Goal: Leave review/rating: Leave review/rating

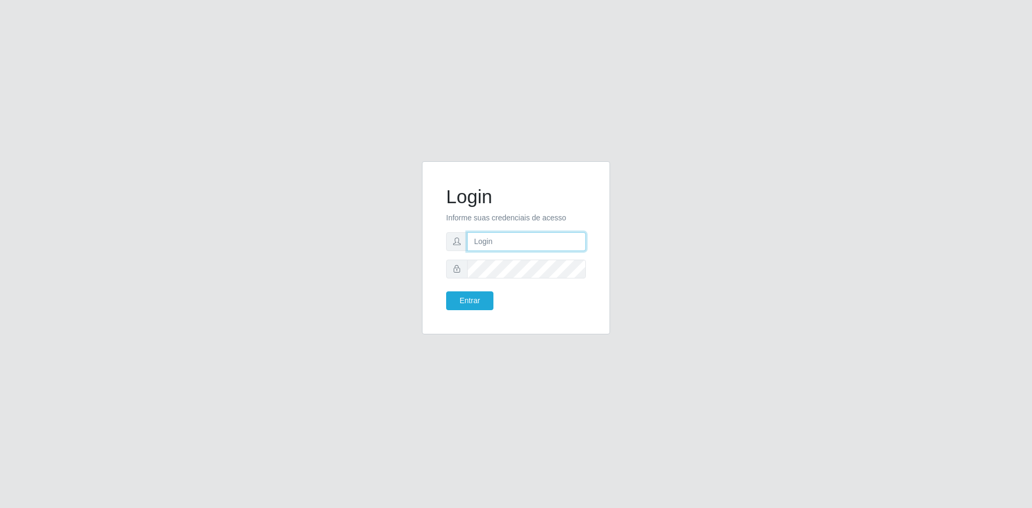
type input "[EMAIL_ADDRESS][DOMAIN_NAME]"
click at [457, 296] on button "Entrar" at bounding box center [469, 300] width 47 height 19
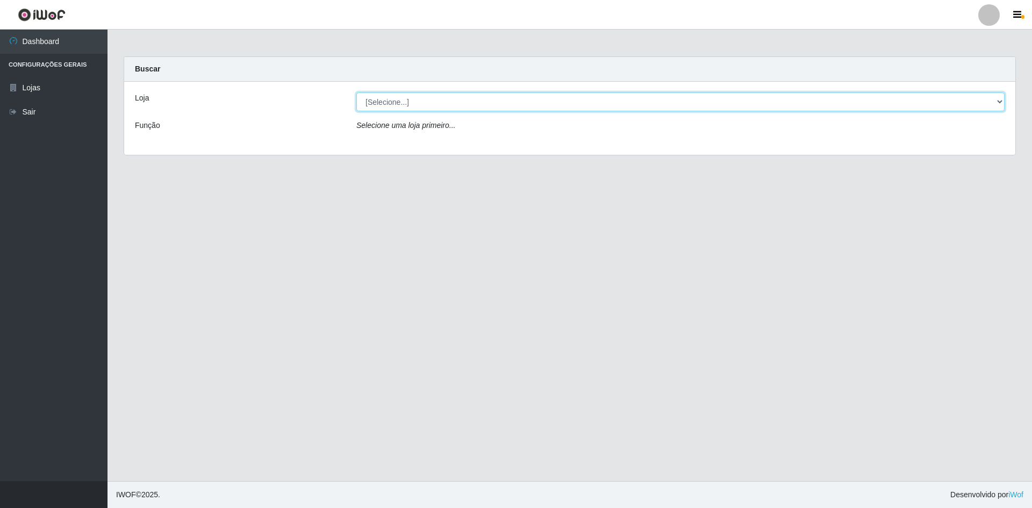
click at [388, 102] on select "[Selecione...] Hiper Queiroz - [GEOGRAPHIC_DATA] [GEOGRAPHIC_DATA] [GEOGRAPHIC_…" at bounding box center [680, 101] width 648 height 19
select select "517"
click at [356, 92] on select "[Selecione...] Hiper Queiroz - [GEOGRAPHIC_DATA] [GEOGRAPHIC_DATA] [GEOGRAPHIC_…" at bounding box center [680, 101] width 648 height 19
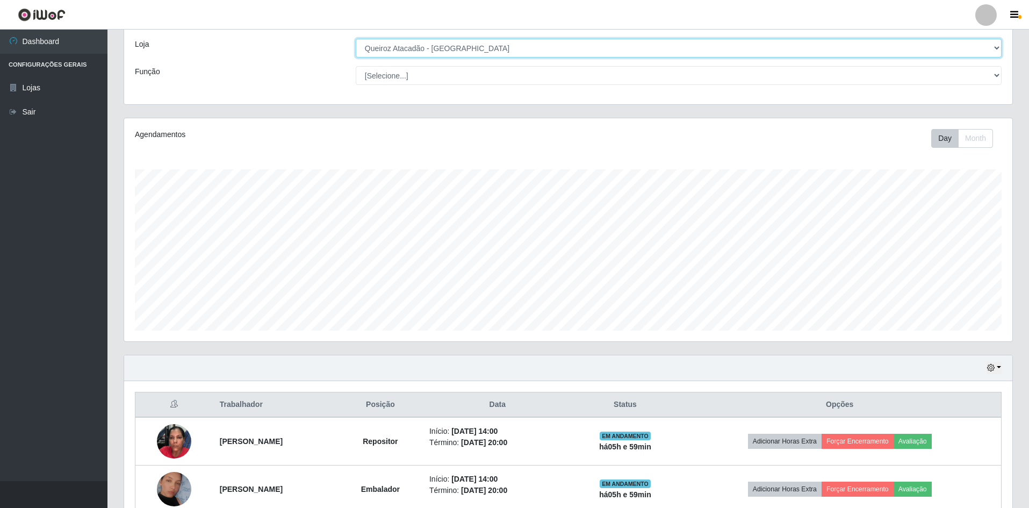
scroll to position [158, 0]
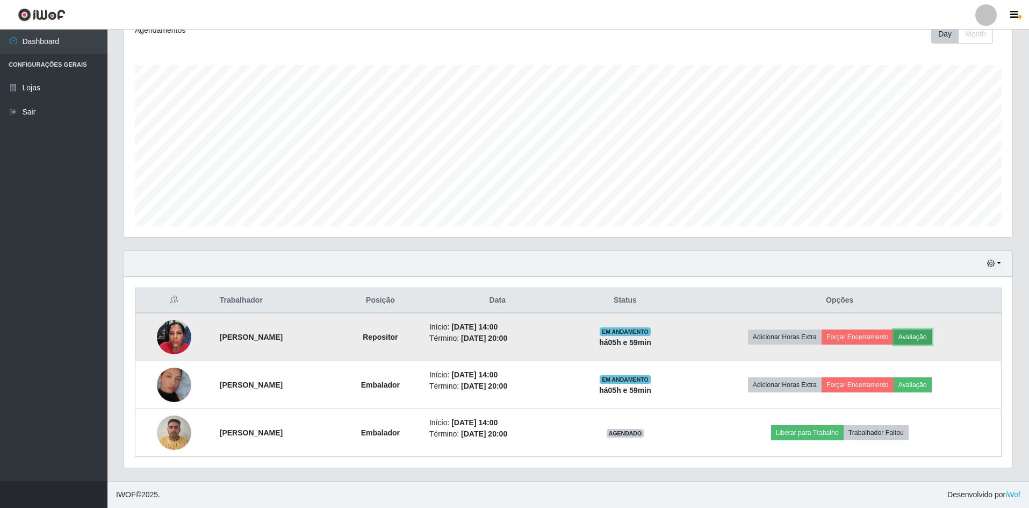
click at [932, 332] on button "Avaliação" at bounding box center [913, 336] width 38 height 15
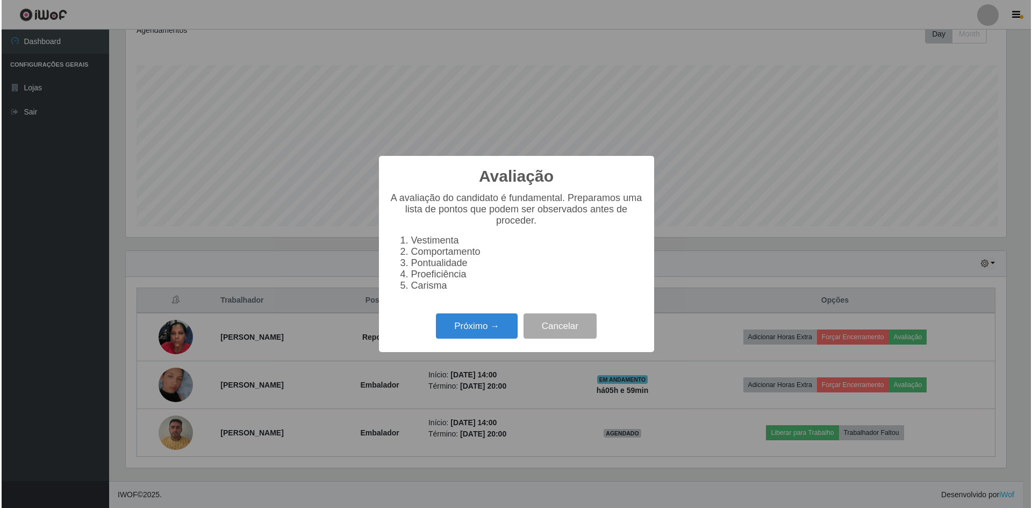
scroll to position [223, 883]
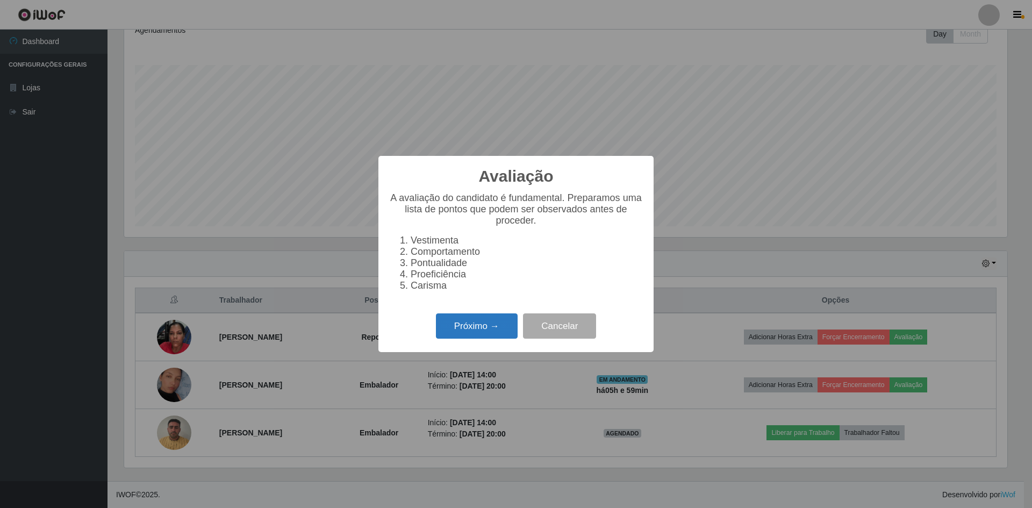
click at [493, 332] on button "Próximo →" at bounding box center [477, 325] width 82 height 25
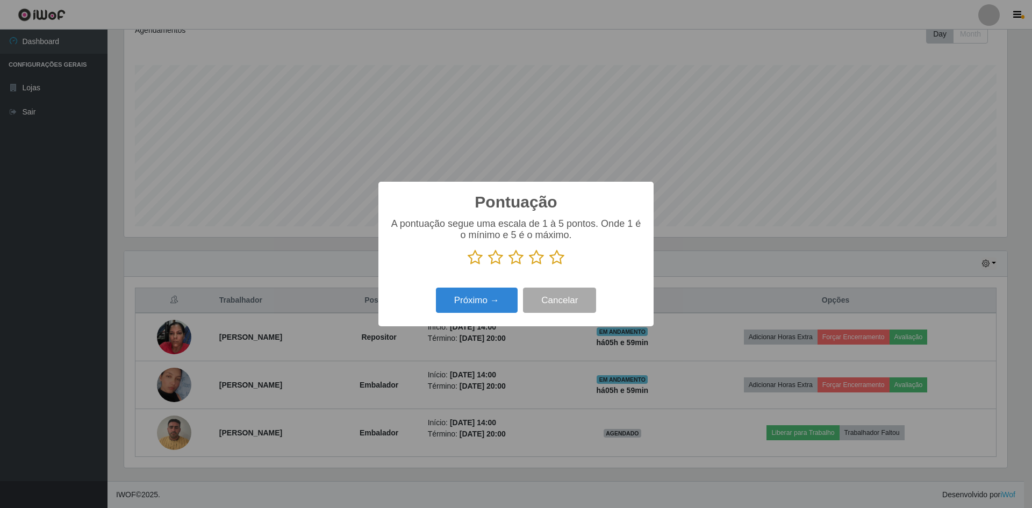
click at [477, 258] on icon at bounding box center [474, 257] width 15 height 16
click at [467, 265] on input "radio" at bounding box center [467, 265] width 0 height 0
click at [498, 260] on icon at bounding box center [495, 257] width 15 height 16
click at [488, 265] on input "radio" at bounding box center [488, 265] width 0 height 0
click at [516, 256] on icon at bounding box center [515, 257] width 15 height 16
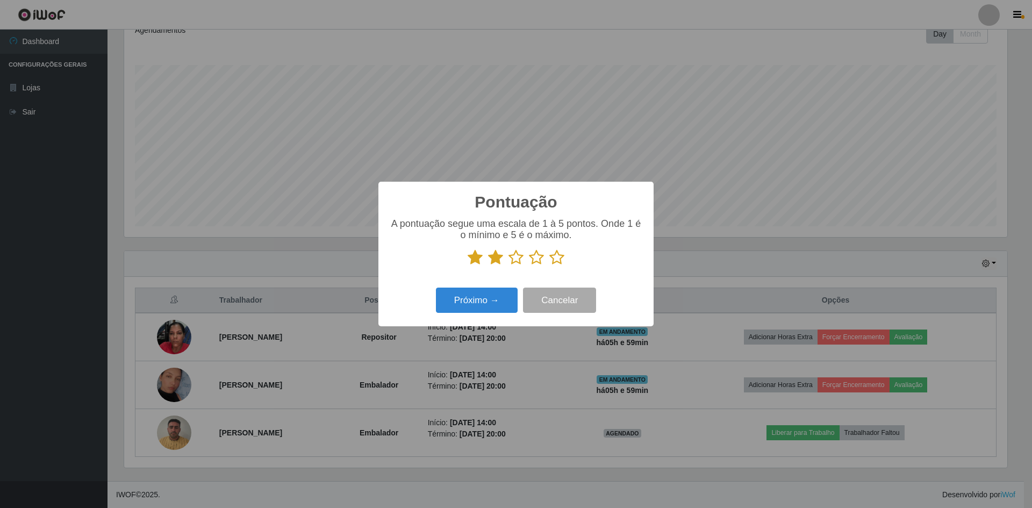
click at [508, 265] on input "radio" at bounding box center [508, 265] width 0 height 0
click at [536, 258] on icon at bounding box center [536, 257] width 15 height 16
click at [529, 265] on input "radio" at bounding box center [529, 265] width 0 height 0
click at [558, 257] on icon at bounding box center [556, 257] width 15 height 16
click at [549, 265] on input "radio" at bounding box center [549, 265] width 0 height 0
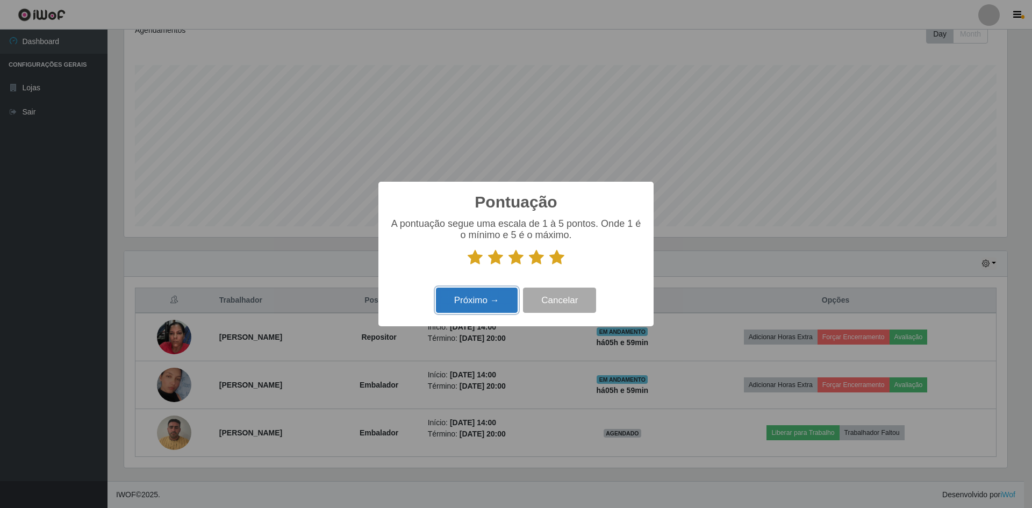
click at [487, 299] on button "Próximo →" at bounding box center [477, 299] width 82 height 25
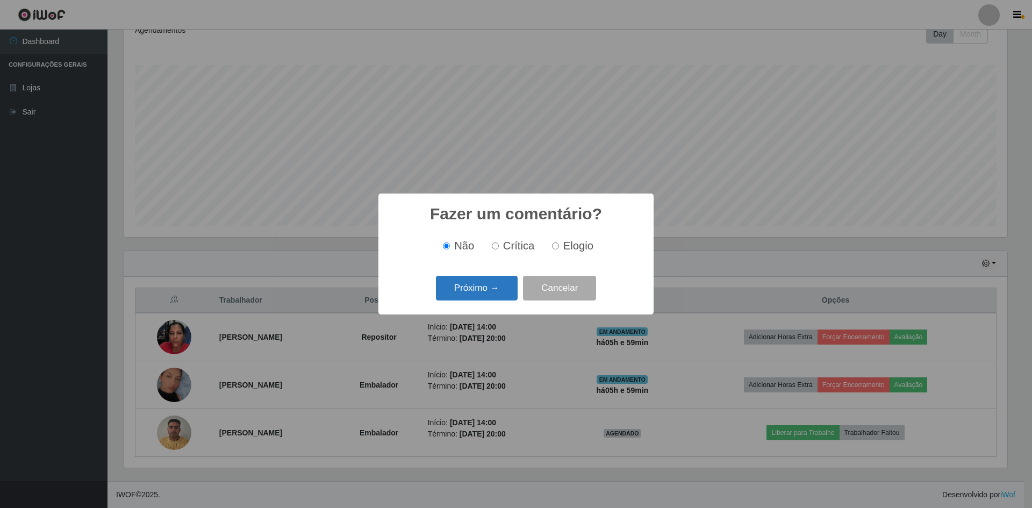
click at [477, 294] on button "Próximo →" at bounding box center [477, 288] width 82 height 25
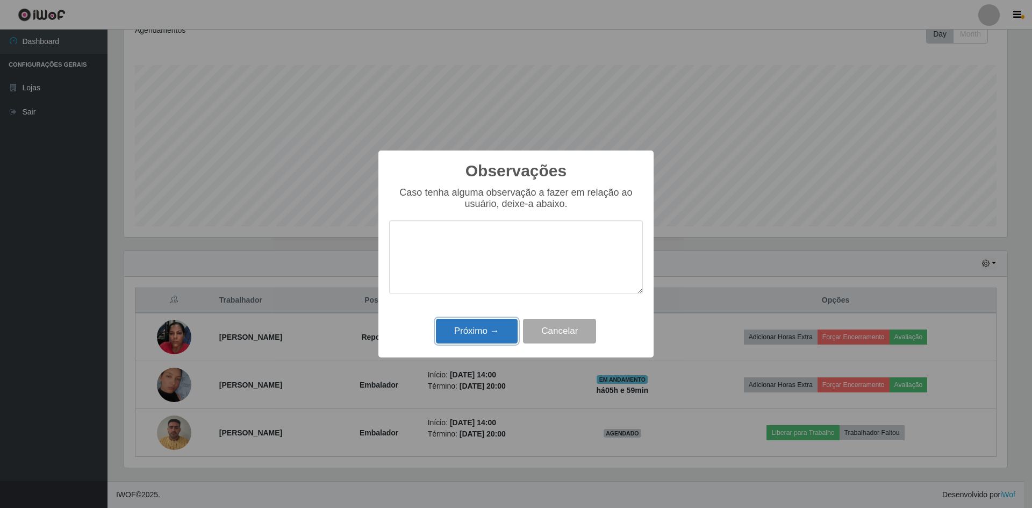
click at [480, 325] on button "Próximo →" at bounding box center [477, 331] width 82 height 25
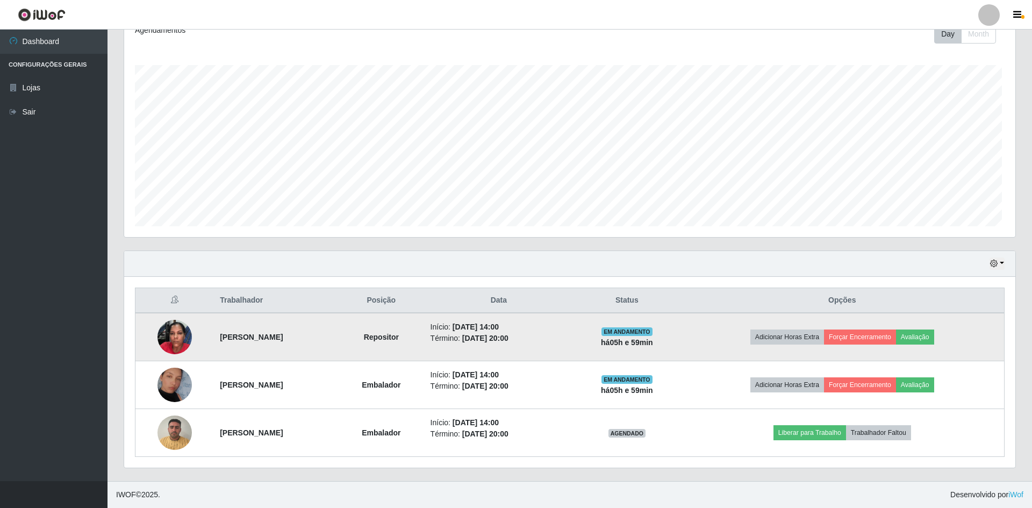
scroll to position [223, 888]
click at [854, 334] on button "Forçar Encerramento" at bounding box center [858, 336] width 72 height 15
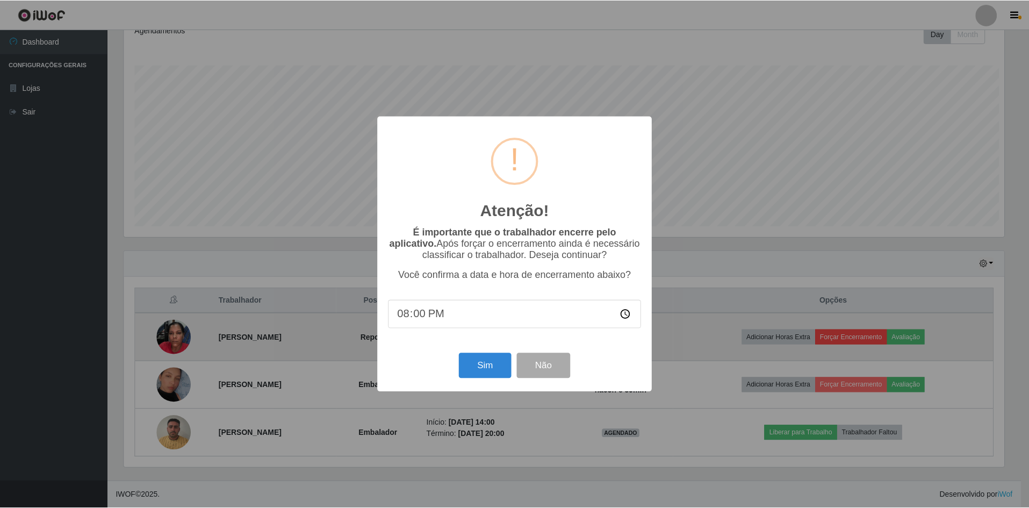
scroll to position [223, 883]
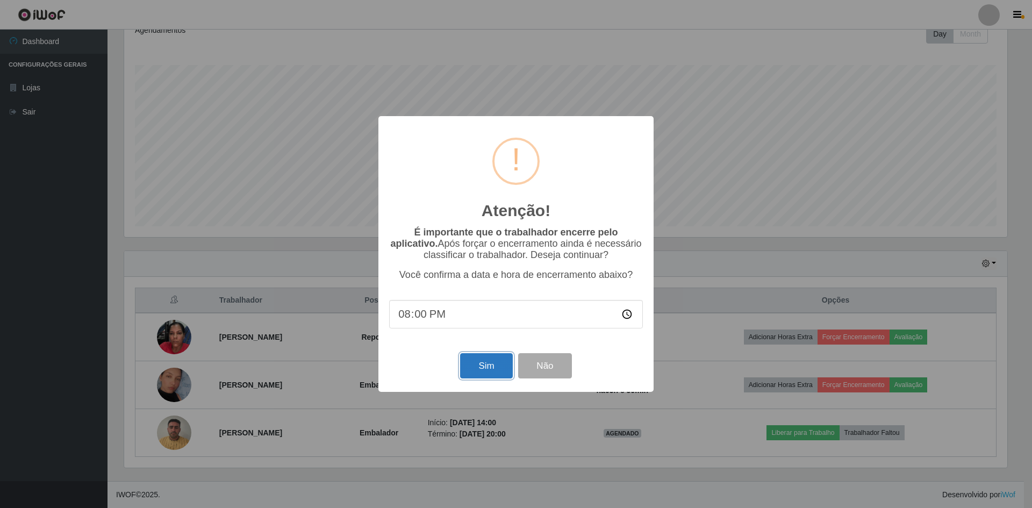
click at [473, 368] on button "Sim" at bounding box center [486, 365] width 52 height 25
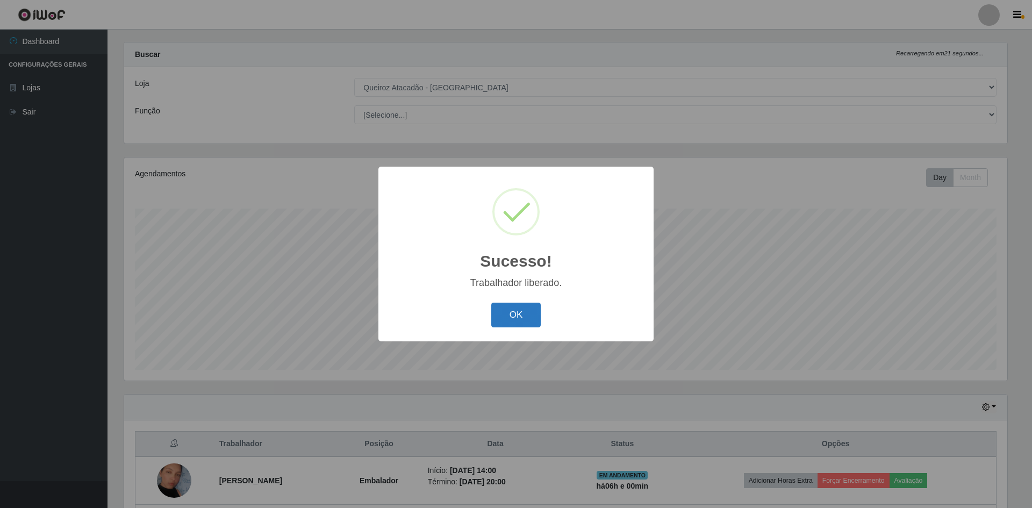
click at [523, 309] on button "OK" at bounding box center [516, 315] width 50 height 25
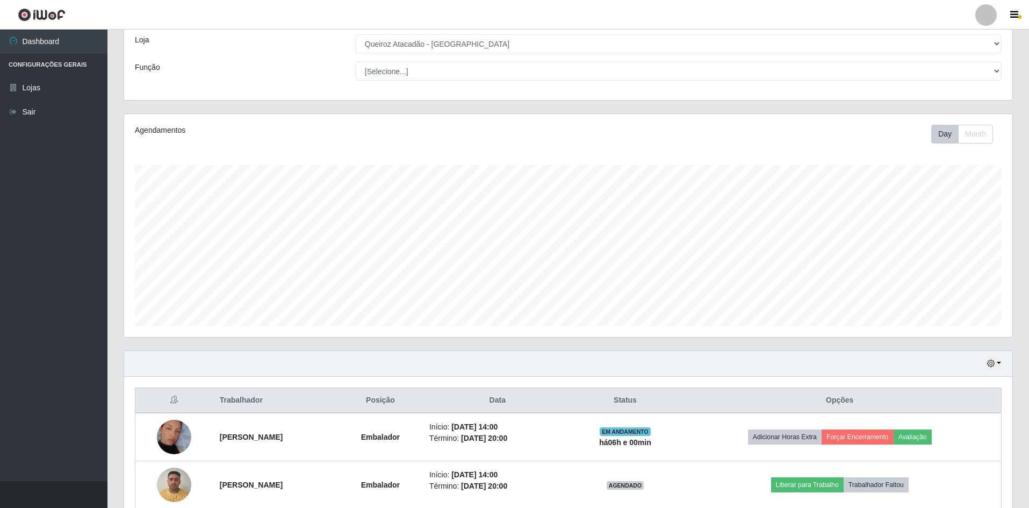
scroll to position [110, 0]
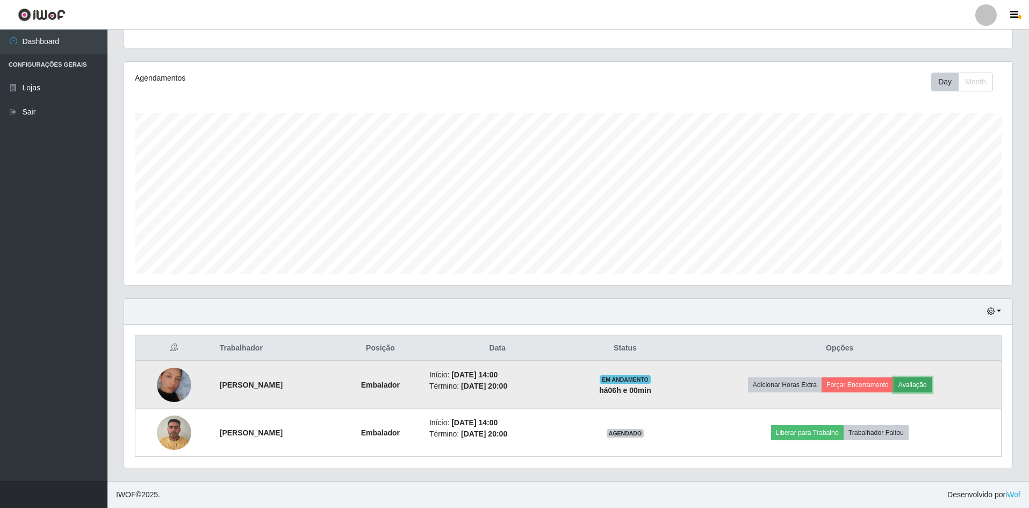
click at [923, 381] on button "Avaliação" at bounding box center [913, 384] width 38 height 15
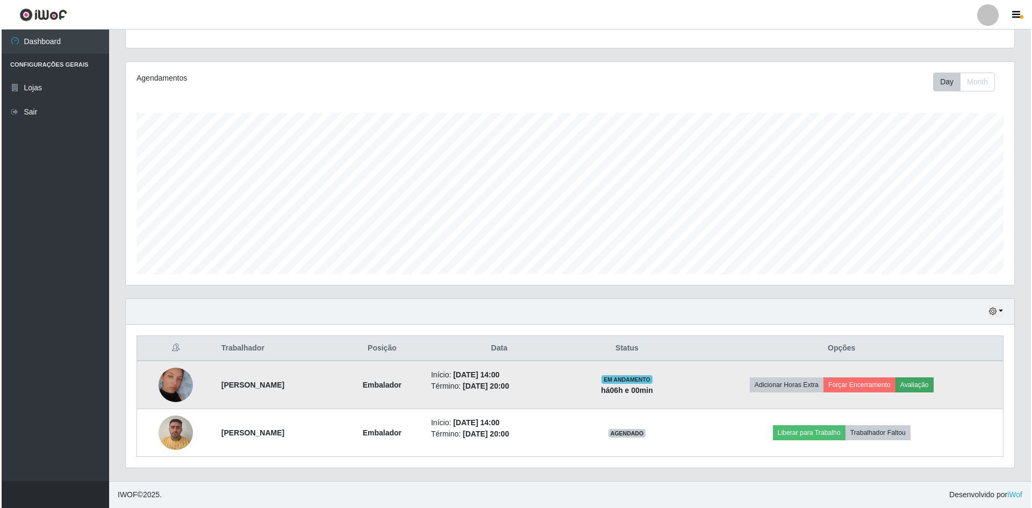
scroll to position [223, 883]
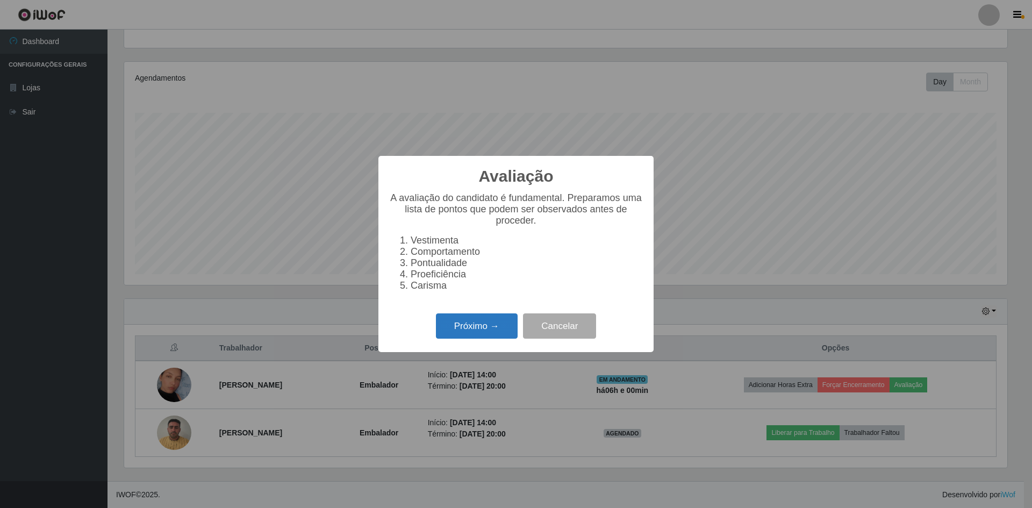
click at [481, 338] on button "Próximo →" at bounding box center [477, 325] width 82 height 25
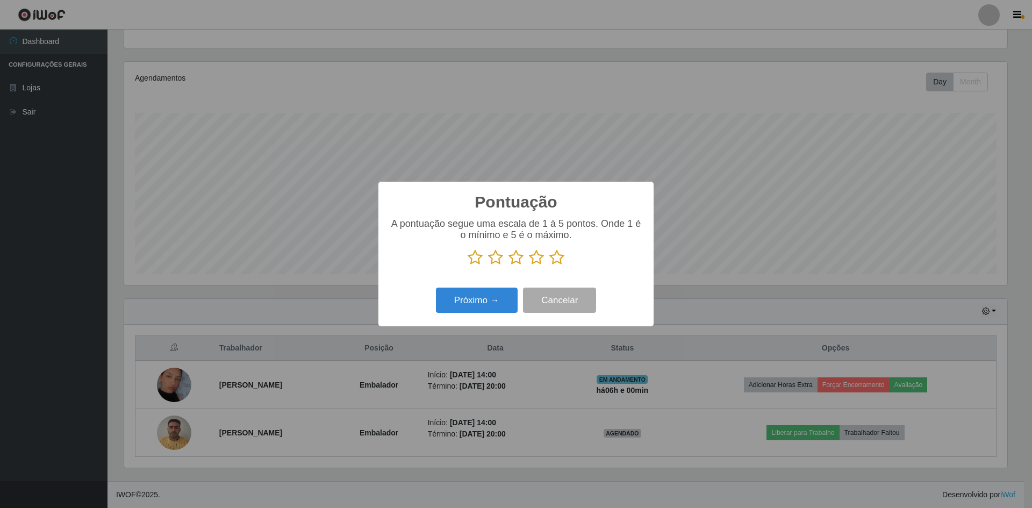
click at [479, 258] on icon at bounding box center [474, 257] width 15 height 16
click at [467, 265] on input "radio" at bounding box center [467, 265] width 0 height 0
click at [488, 260] on icon at bounding box center [495, 257] width 15 height 16
click at [488, 265] on input "radio" at bounding box center [488, 265] width 0 height 0
click at [517, 260] on icon at bounding box center [515, 257] width 15 height 16
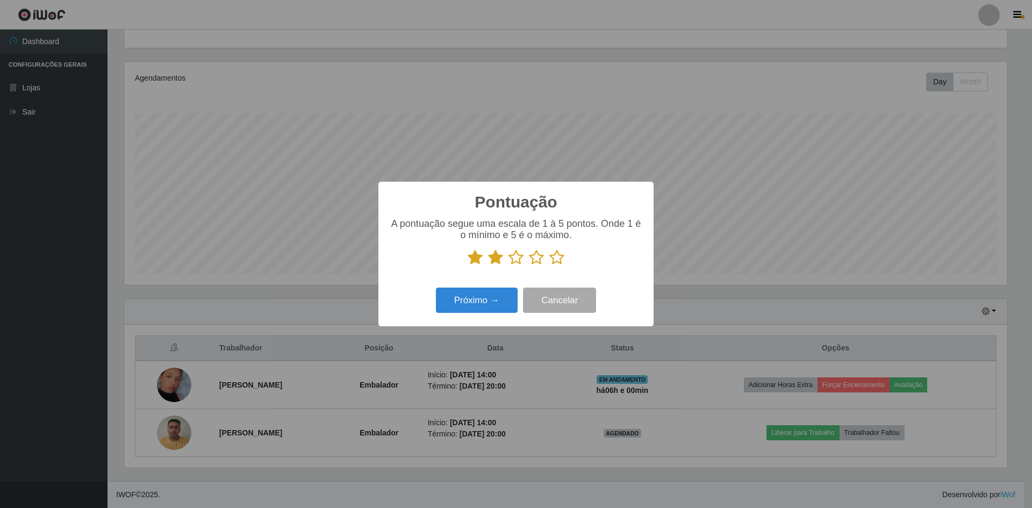
click at [508, 265] on input "radio" at bounding box center [508, 265] width 0 height 0
click at [537, 261] on icon at bounding box center [536, 257] width 15 height 16
click at [529, 265] on input "radio" at bounding box center [529, 265] width 0 height 0
click at [560, 258] on icon at bounding box center [556, 257] width 15 height 16
click at [549, 265] on input "radio" at bounding box center [549, 265] width 0 height 0
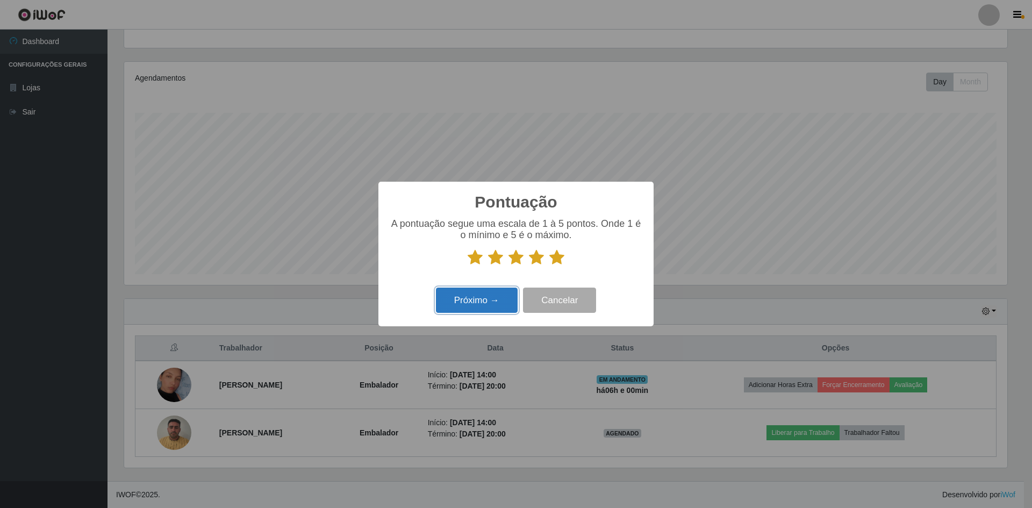
click at [480, 297] on button "Próximo →" at bounding box center [477, 299] width 82 height 25
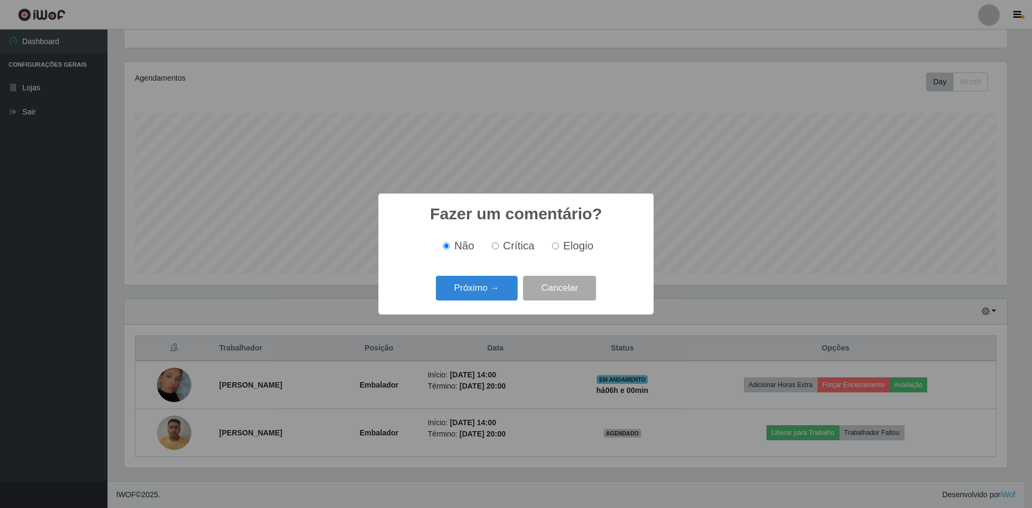
click at [480, 297] on button "Próximo →" at bounding box center [477, 288] width 82 height 25
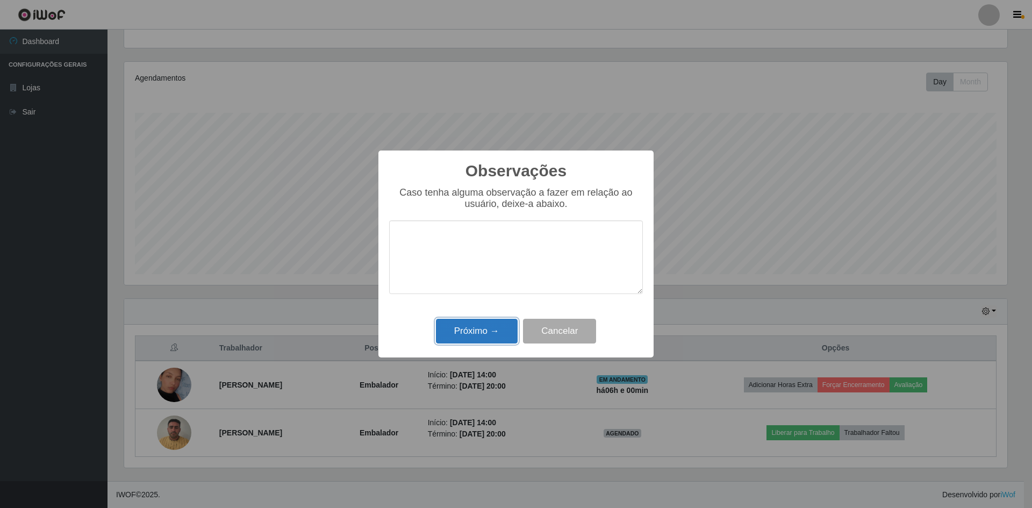
click at [488, 332] on button "Próximo →" at bounding box center [477, 331] width 82 height 25
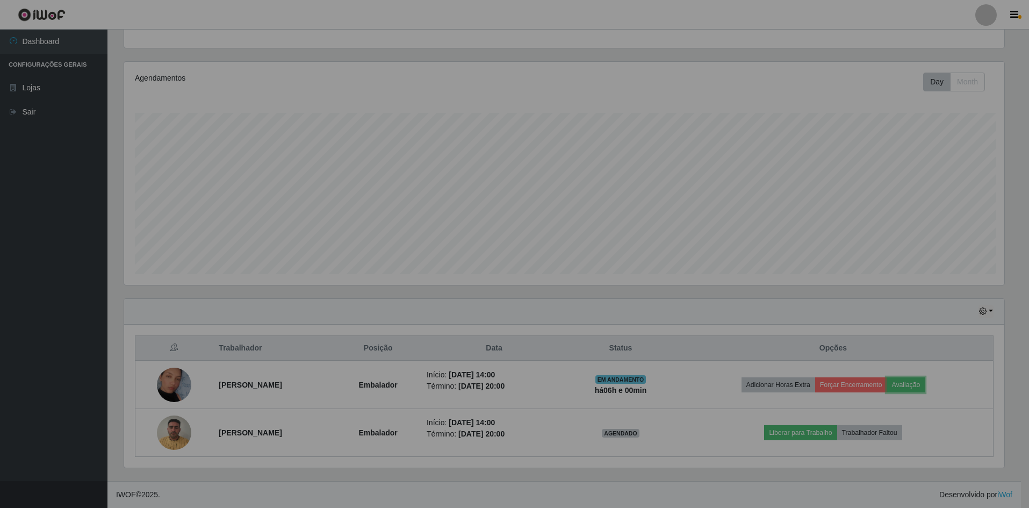
scroll to position [223, 888]
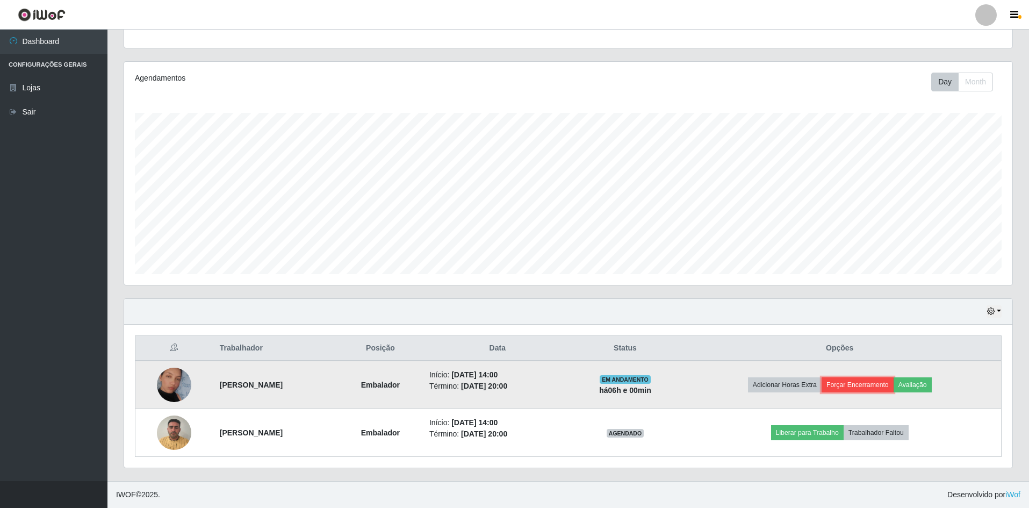
click at [854, 389] on button "Forçar Encerramento" at bounding box center [858, 384] width 72 height 15
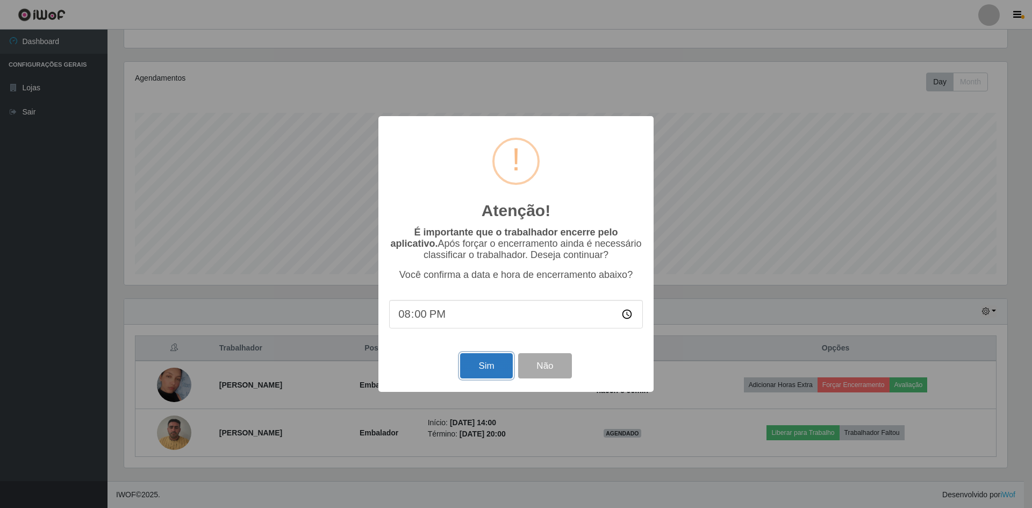
click at [484, 367] on button "Sim" at bounding box center [486, 365] width 52 height 25
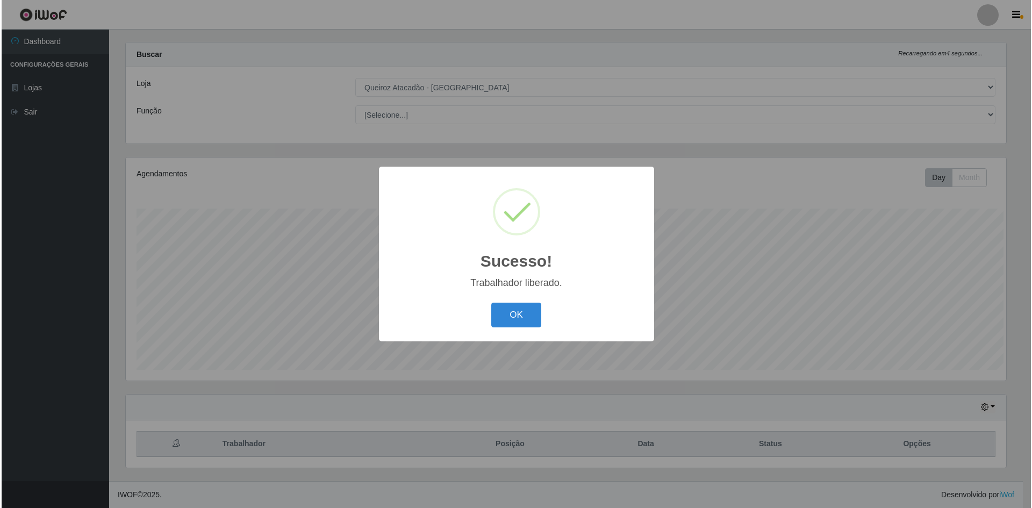
scroll to position [0, 0]
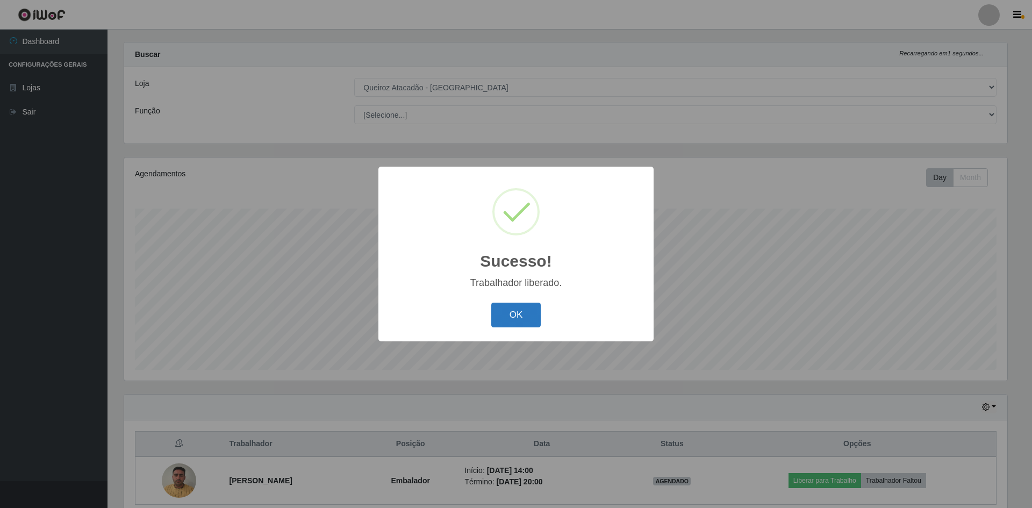
click at [513, 308] on button "OK" at bounding box center [516, 315] width 50 height 25
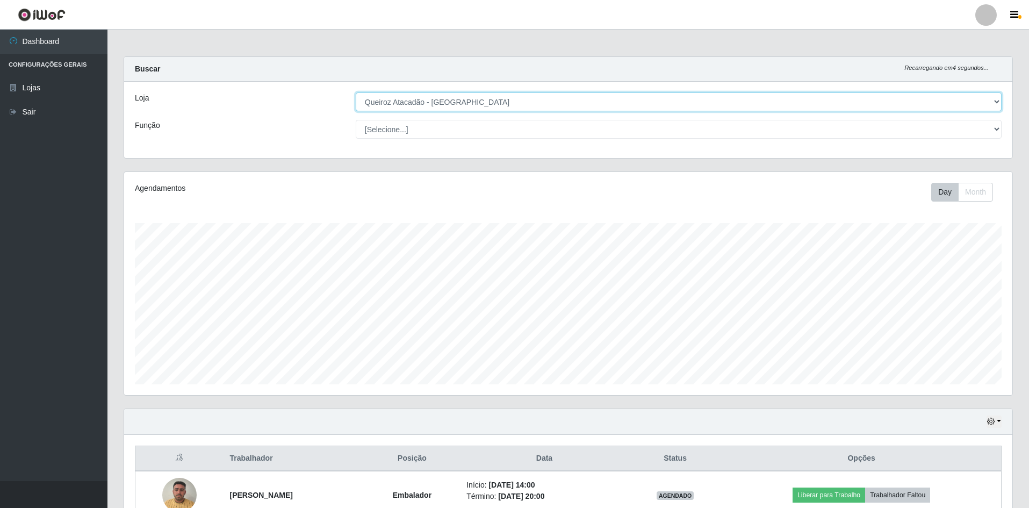
click at [427, 104] on select "[Selecione...] Hiper Queiroz - [GEOGRAPHIC_DATA] [GEOGRAPHIC_DATA] [GEOGRAPHIC_…" at bounding box center [679, 101] width 646 height 19
click at [356, 92] on select "[Selecione...] Hiper Queiroz - [GEOGRAPHIC_DATA] [GEOGRAPHIC_DATA] [GEOGRAPHIC_…" at bounding box center [679, 101] width 646 height 19
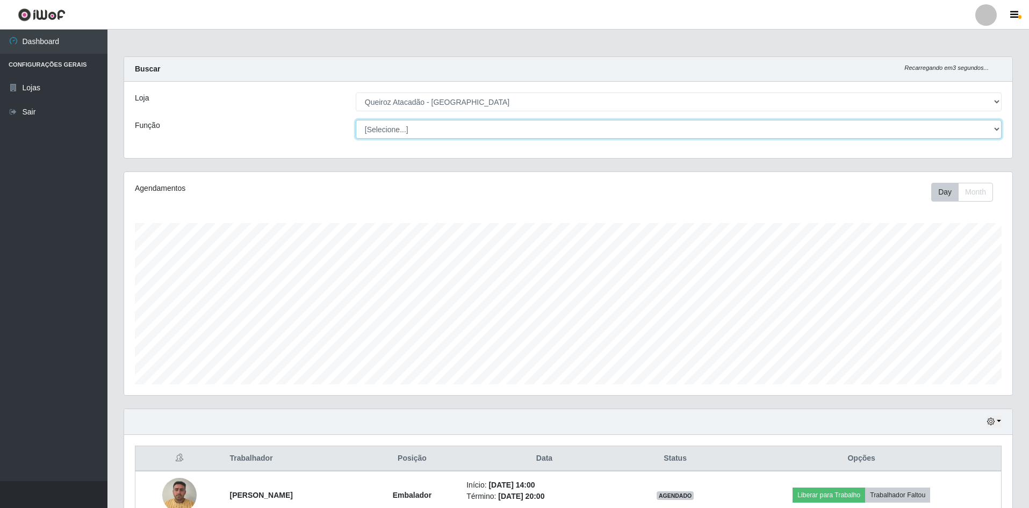
click at [419, 131] on select "[Selecione...] ASG ASG + ASG ++ Embalador Embalador + Embalador ++ Repositor Re…" at bounding box center [679, 129] width 646 height 19
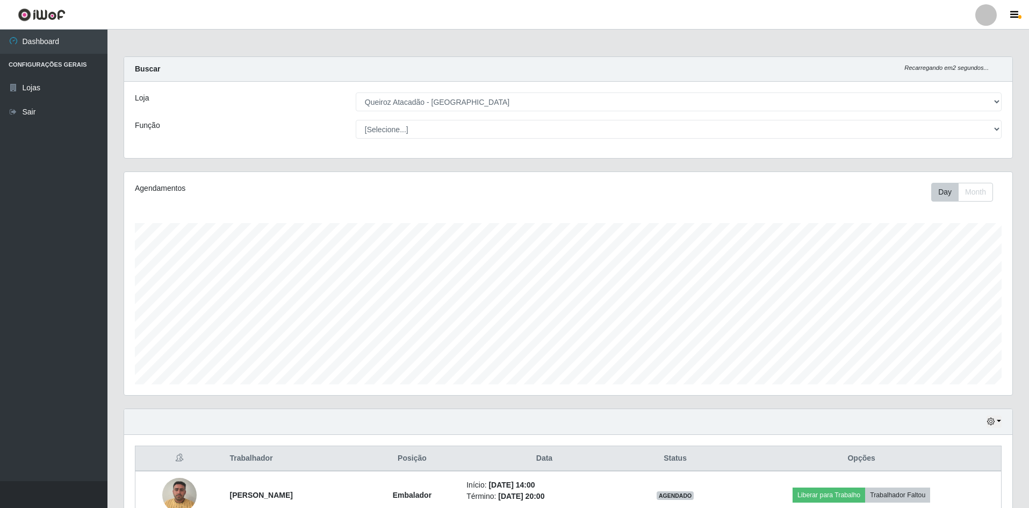
click at [271, 179] on div "Agendamentos Day Month" at bounding box center [568, 283] width 888 height 223
click at [48, 0] on link at bounding box center [41, 15] width 83 height 30
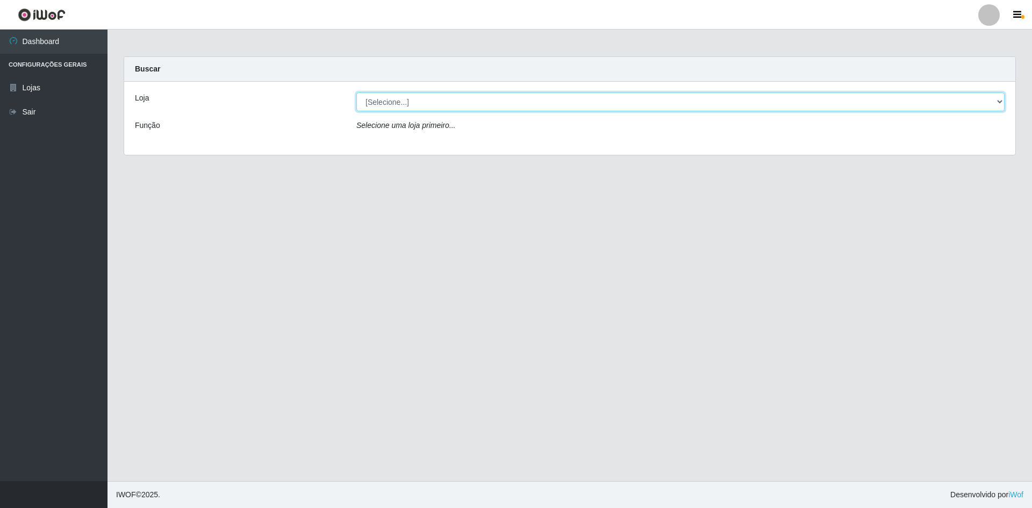
click at [499, 105] on select "[Selecione...] Hiper Queiroz - [GEOGRAPHIC_DATA] [GEOGRAPHIC_DATA] [GEOGRAPHIC_…" at bounding box center [680, 101] width 648 height 19
select select "517"
click at [356, 92] on select "[Selecione...] Hiper Queiroz - [GEOGRAPHIC_DATA] [GEOGRAPHIC_DATA] [GEOGRAPHIC_…" at bounding box center [680, 101] width 648 height 19
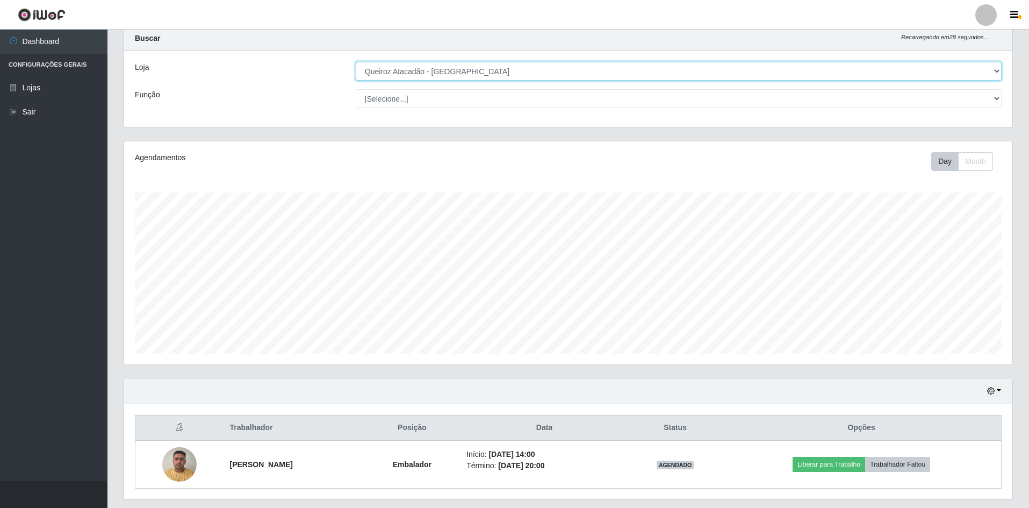
scroll to position [62, 0]
